Goal: Task Accomplishment & Management: Manage account settings

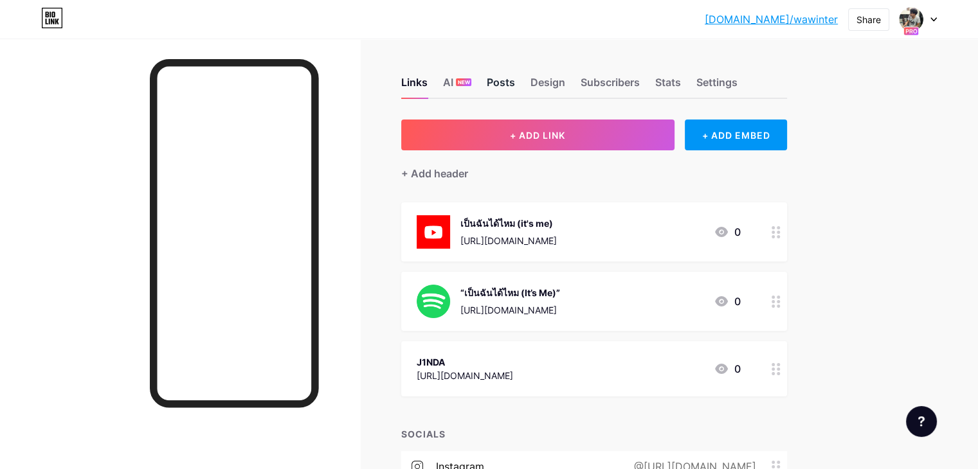
click at [515, 87] on div "Posts" at bounding box center [501, 86] width 28 height 23
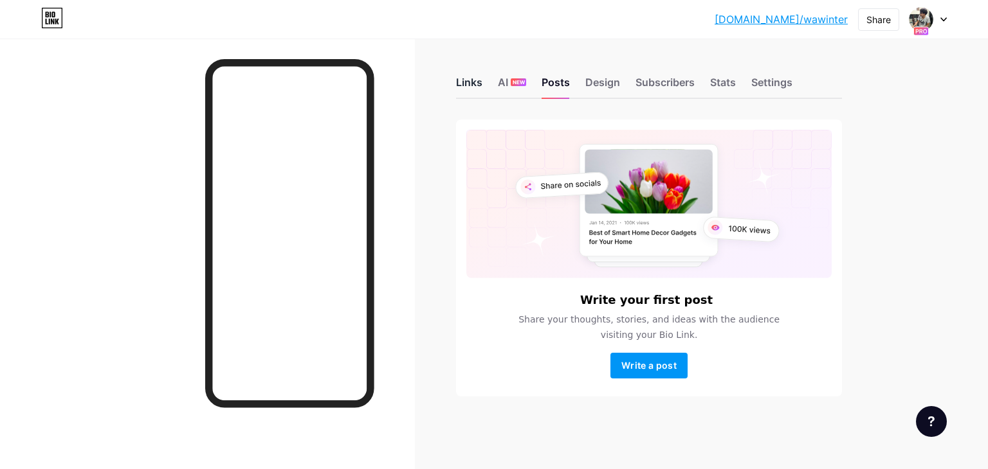
click at [469, 91] on div "Links" at bounding box center [469, 86] width 26 height 23
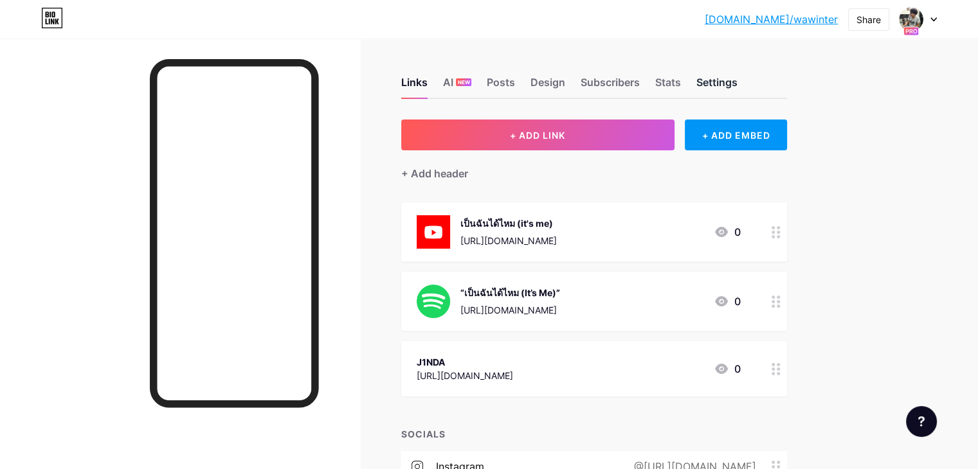
click at [738, 75] on div "Settings" at bounding box center [717, 86] width 41 height 23
click at [428, 80] on div "Links" at bounding box center [414, 86] width 26 height 23
click at [738, 86] on div "Settings" at bounding box center [717, 86] width 41 height 23
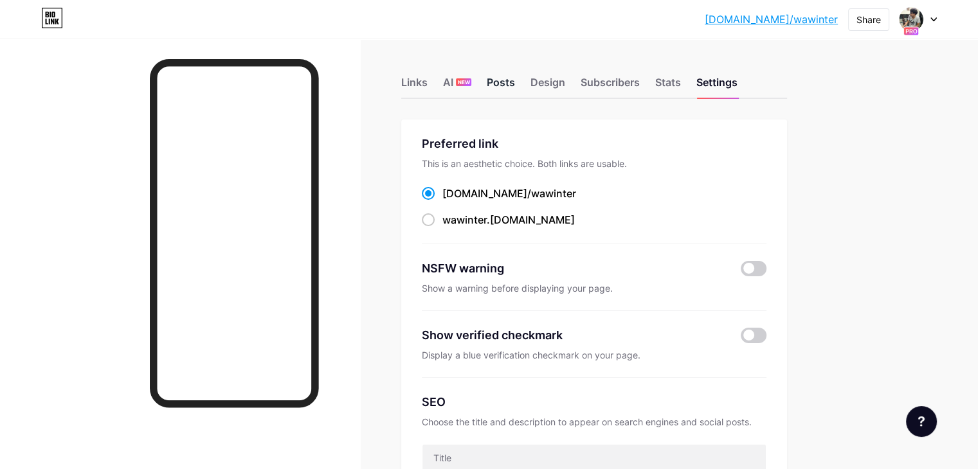
click at [515, 78] on div "Posts" at bounding box center [501, 86] width 28 height 23
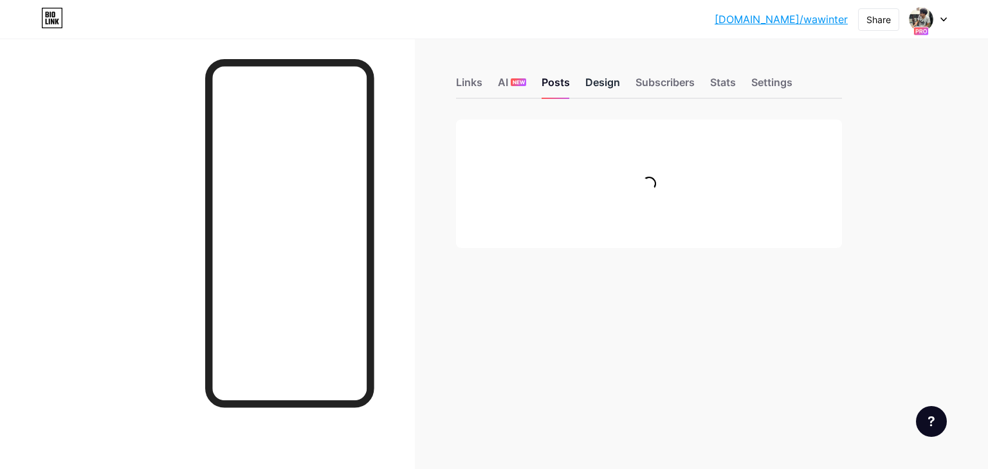
click at [612, 82] on div "Design" at bounding box center [602, 86] width 35 height 23
click at [463, 88] on div "Links" at bounding box center [469, 86] width 26 height 23
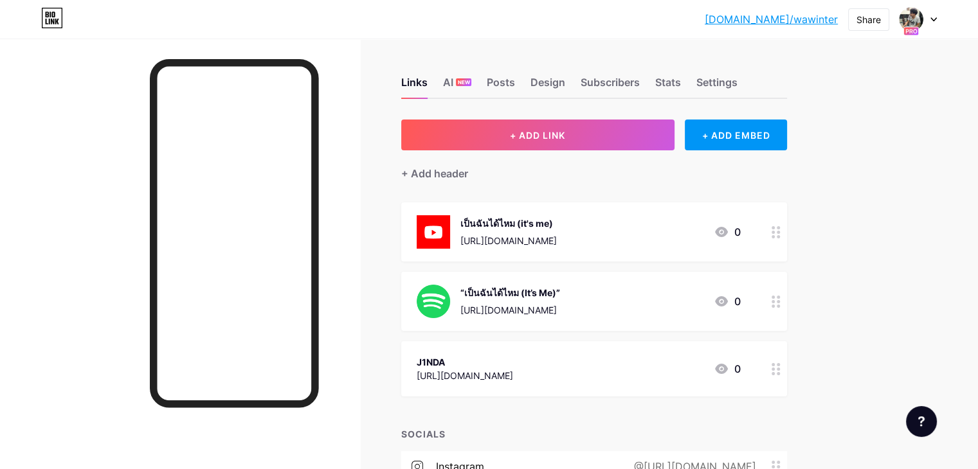
click at [934, 19] on icon at bounding box center [933, 19] width 5 height 3
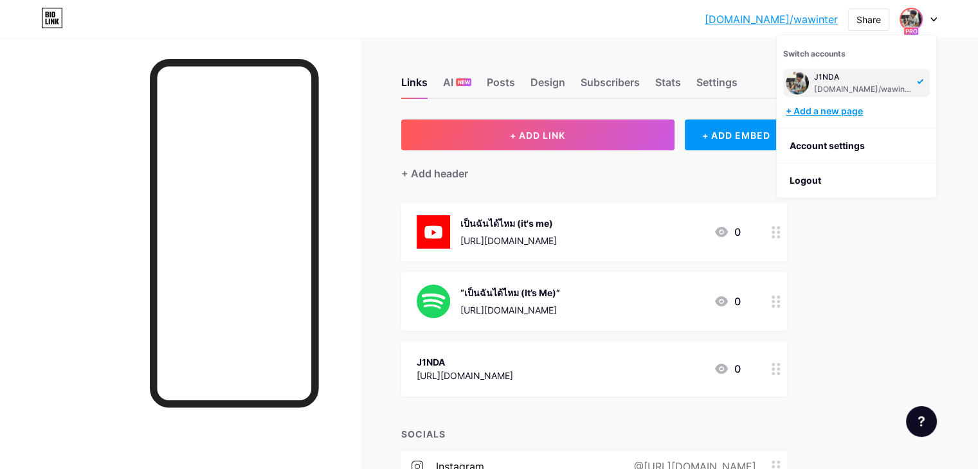
click at [832, 114] on div "+ Add a new page" at bounding box center [858, 111] width 144 height 13
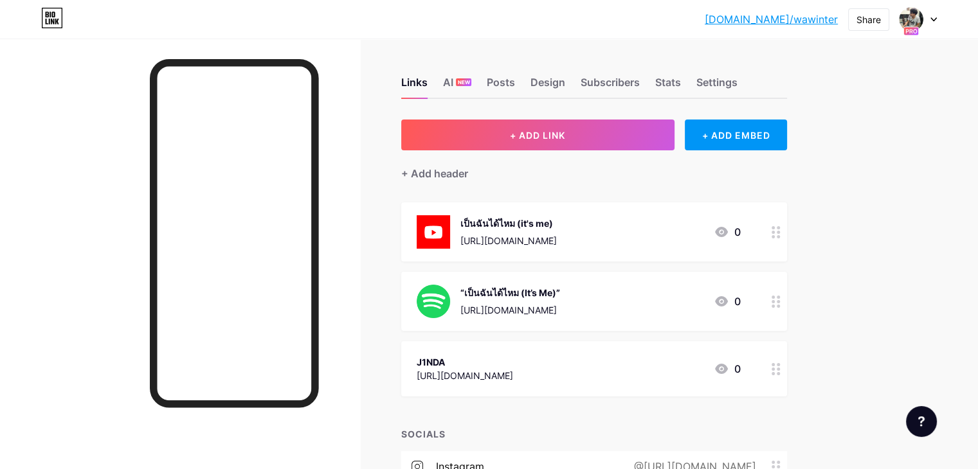
drag, startPoint x: 582, startPoint y: 75, endPoint x: 584, endPoint y: 88, distance: 13.0
click at [582, 82] on div "Links AI NEW Posts Design Subscribers Stats Settings" at bounding box center [594, 76] width 386 height 45
click at [565, 86] on div "Design" at bounding box center [548, 86] width 35 height 23
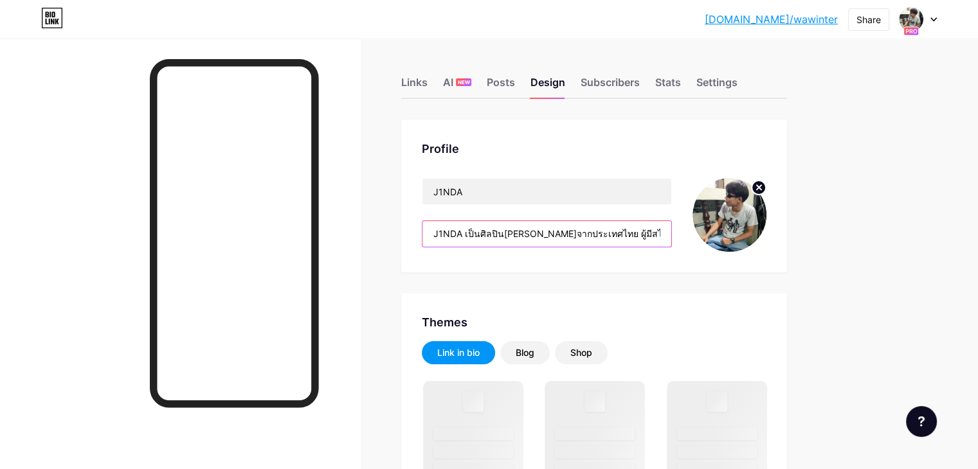
click at [599, 244] on input "J1NDA เป็นศิลปิน[PERSON_NAME]จากประเทศไทย ผู้มีสไตล์การร้องและแต่งเพลงที่[PERSO…" at bounding box center [547, 234] width 249 height 26
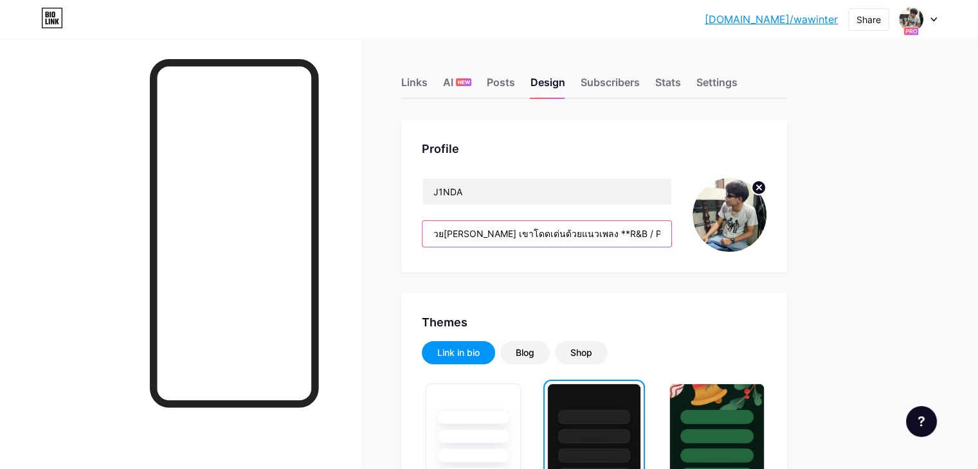
scroll to position [0, 747]
drag, startPoint x: 579, startPoint y: 230, endPoint x: 770, endPoint y: 230, distance: 191.7
click at [767, 230] on div "J1NDA J1NDA เป็นศิลปิน[PERSON_NAME]จากประเทศไทย ผู้มีสไตล์การร้องและแต่งเพลงที่…" at bounding box center [594, 215] width 345 height 74
click at [662, 226] on input "J1NDA เป็นศิลปิน[PERSON_NAME]จากประเทศไทย ผู้มีสไตล์การร้องและแต่งเพลงที่[PERSO…" at bounding box center [547, 234] width 249 height 26
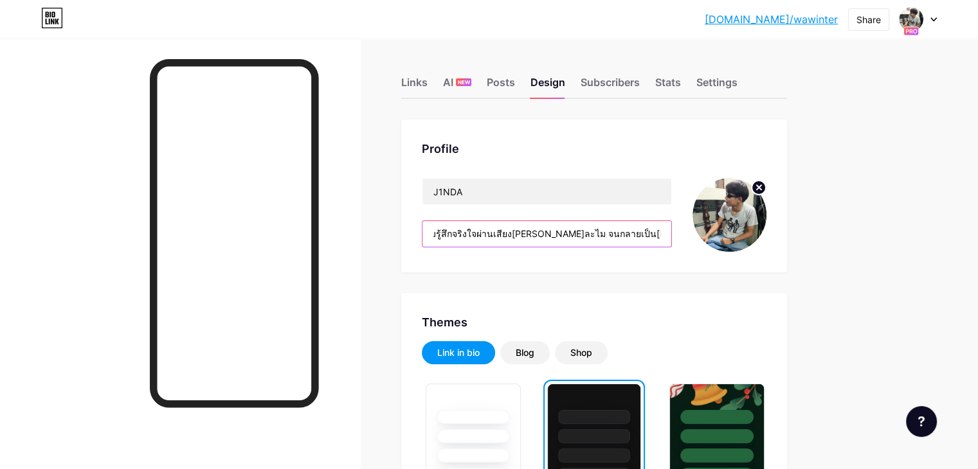
click at [662, 226] on input "J1NDA เป็นศิลปิน[PERSON_NAME]จากประเทศไทย ผู้มีสไตล์การร้องและแต่งเพลงที่[PERSO…" at bounding box center [547, 234] width 249 height 26
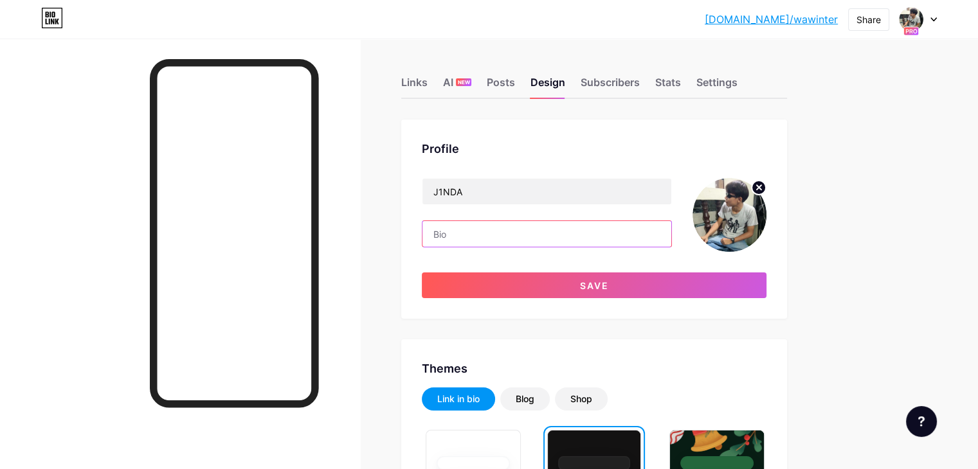
paste input "J1NDA เป็นศิลปิน[PERSON_NAME]จากประเทศไทย ผู้มีสไตล์การร้องและแต่งเพลงที่[PERSO…"
type input "J1NDA เป็นศิลปิน[PERSON_NAME]จากประเทศไทย ผู้มีสไตล์การร้องและแต่งเพลงที่[PERSO…"
click at [491, 229] on input "J1NDA เป็นศิลปิน[PERSON_NAME]จากประเทศไทย ผู้มีสไตล์การร้องและแต่งเพลงที่[PERSO…" at bounding box center [547, 234] width 249 height 26
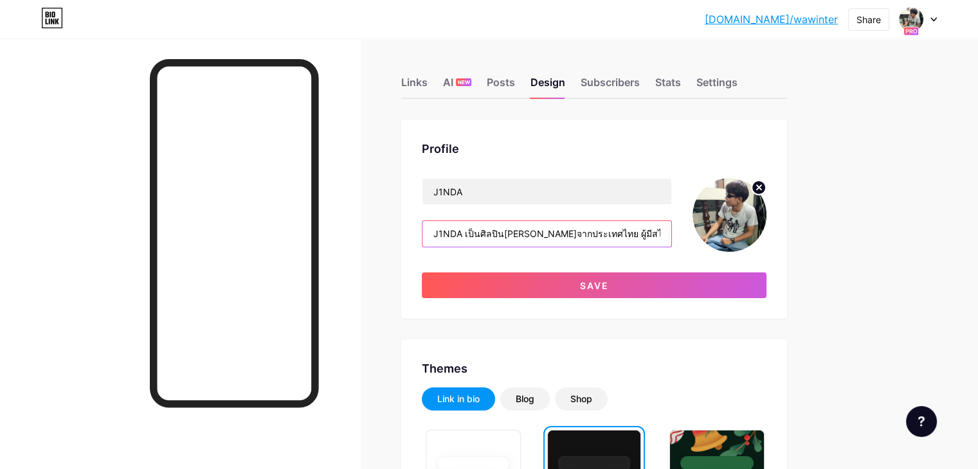
click at [491, 229] on input "J1NDA เป็นศิลปิน[PERSON_NAME]จากประเทศไทย ผู้มีสไตล์การร้องและแต่งเพลงที่[PERSO…" at bounding box center [547, 234] width 249 height 26
paste input "J1NDA is a new artist from [GEOGRAPHIC_DATA] who has a warm, soft, and emotiona…"
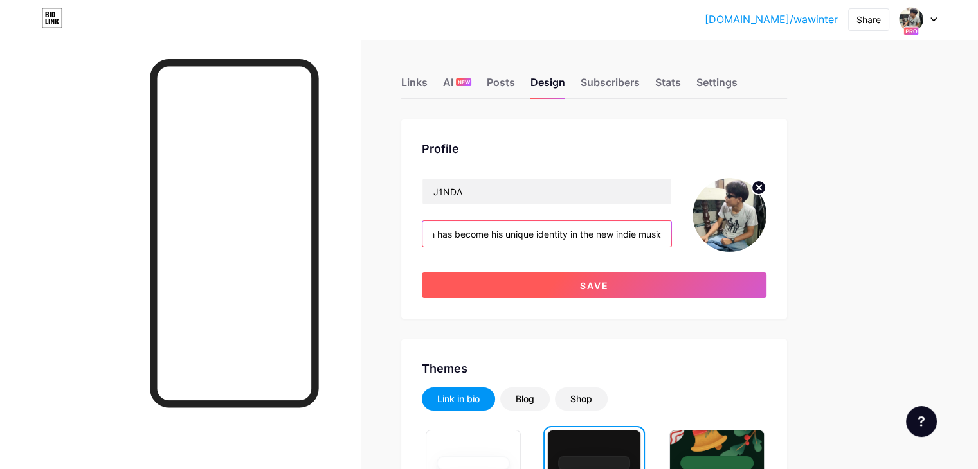
type input "J1NDA is a new artist from [GEOGRAPHIC_DATA] who has a warm, soft, and emotiona…"
click at [606, 287] on button "Save" at bounding box center [594, 286] width 345 height 26
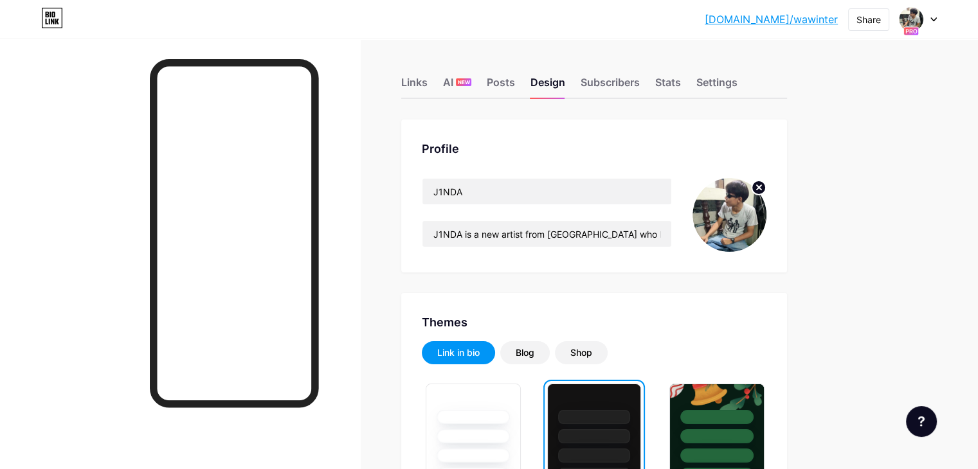
click at [828, 23] on link "[DOMAIN_NAME]/wawinter" at bounding box center [771, 19] width 133 height 15
